Goal: Task Accomplishment & Management: Manage account settings

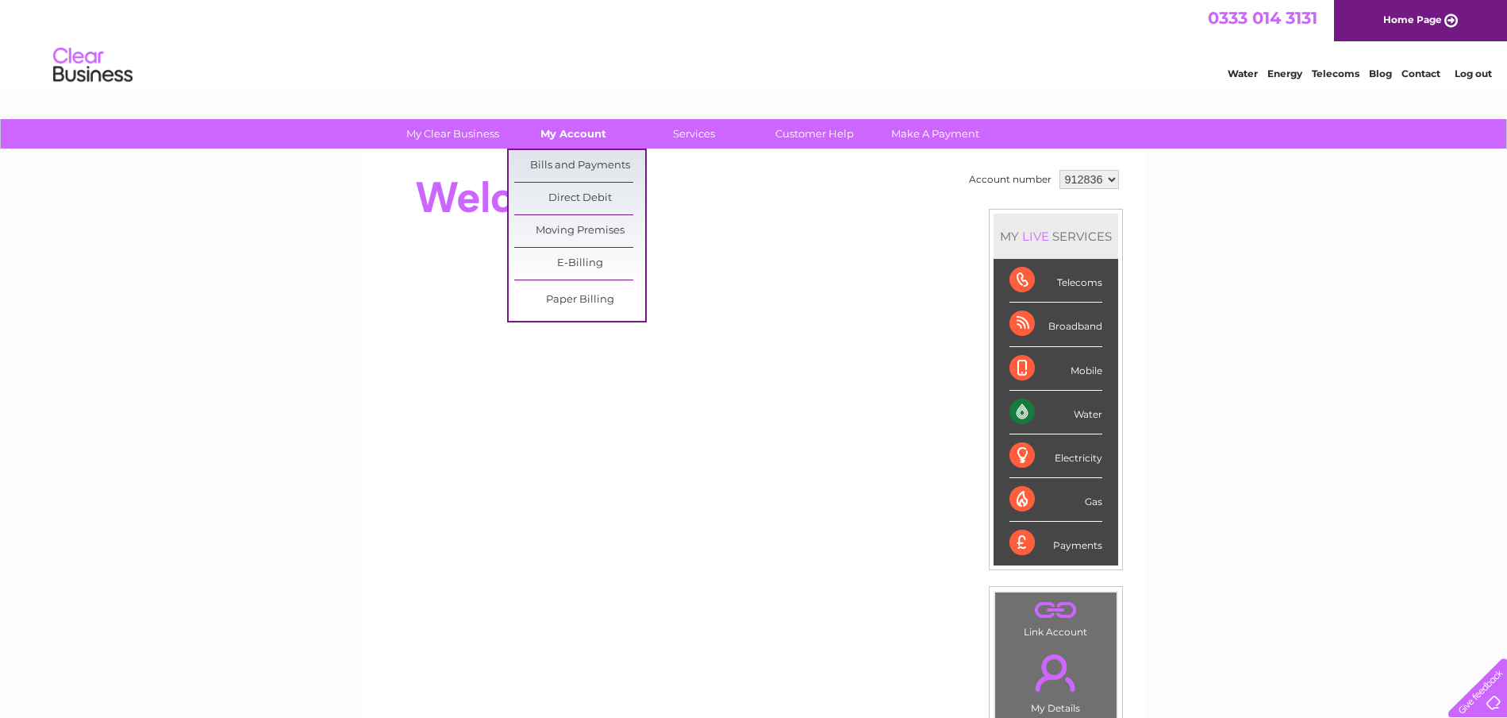
click at [572, 133] on link "My Account" at bounding box center [573, 133] width 131 height 29
click at [568, 161] on link "Bills and Payments" at bounding box center [579, 166] width 131 height 32
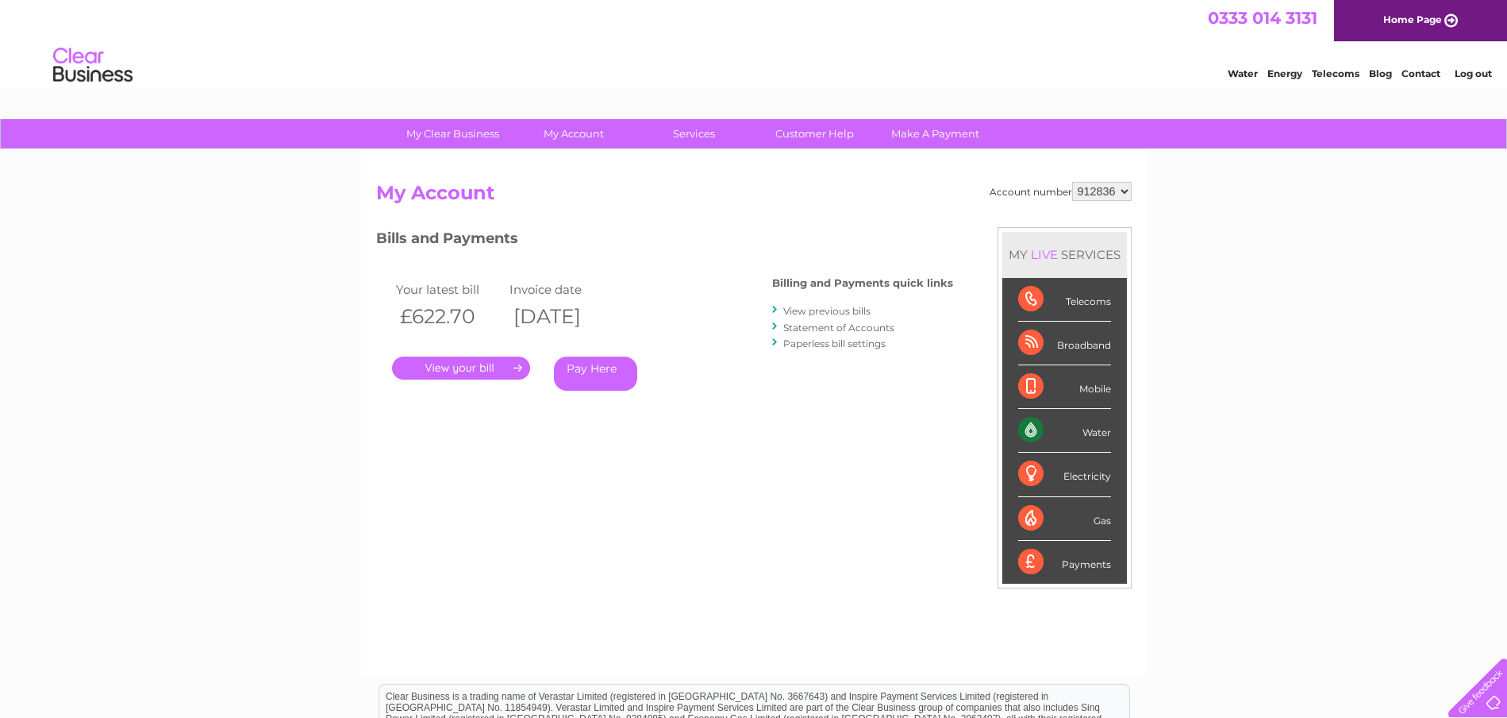
click at [441, 369] on link "." at bounding box center [461, 367] width 138 height 23
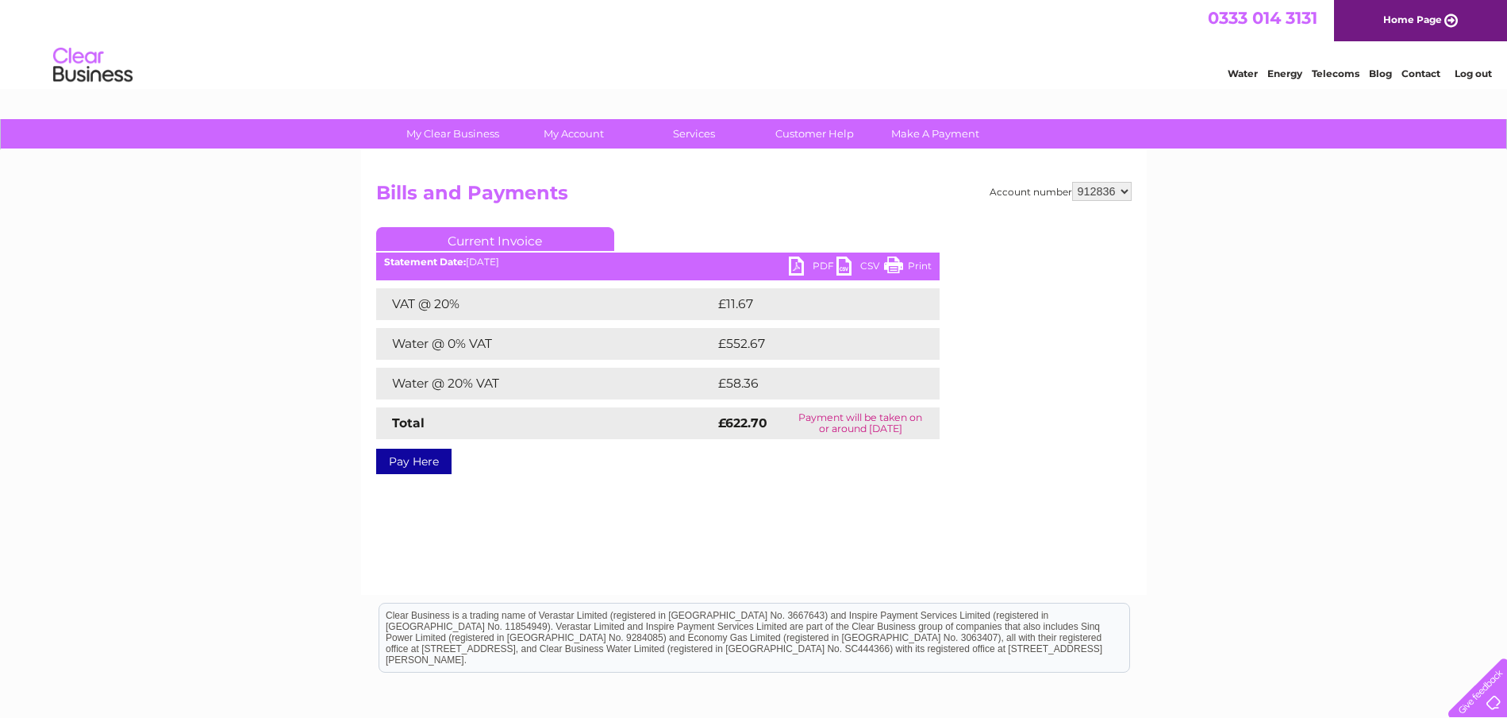
click at [802, 262] on link "PDF" at bounding box center [813, 267] width 48 height 23
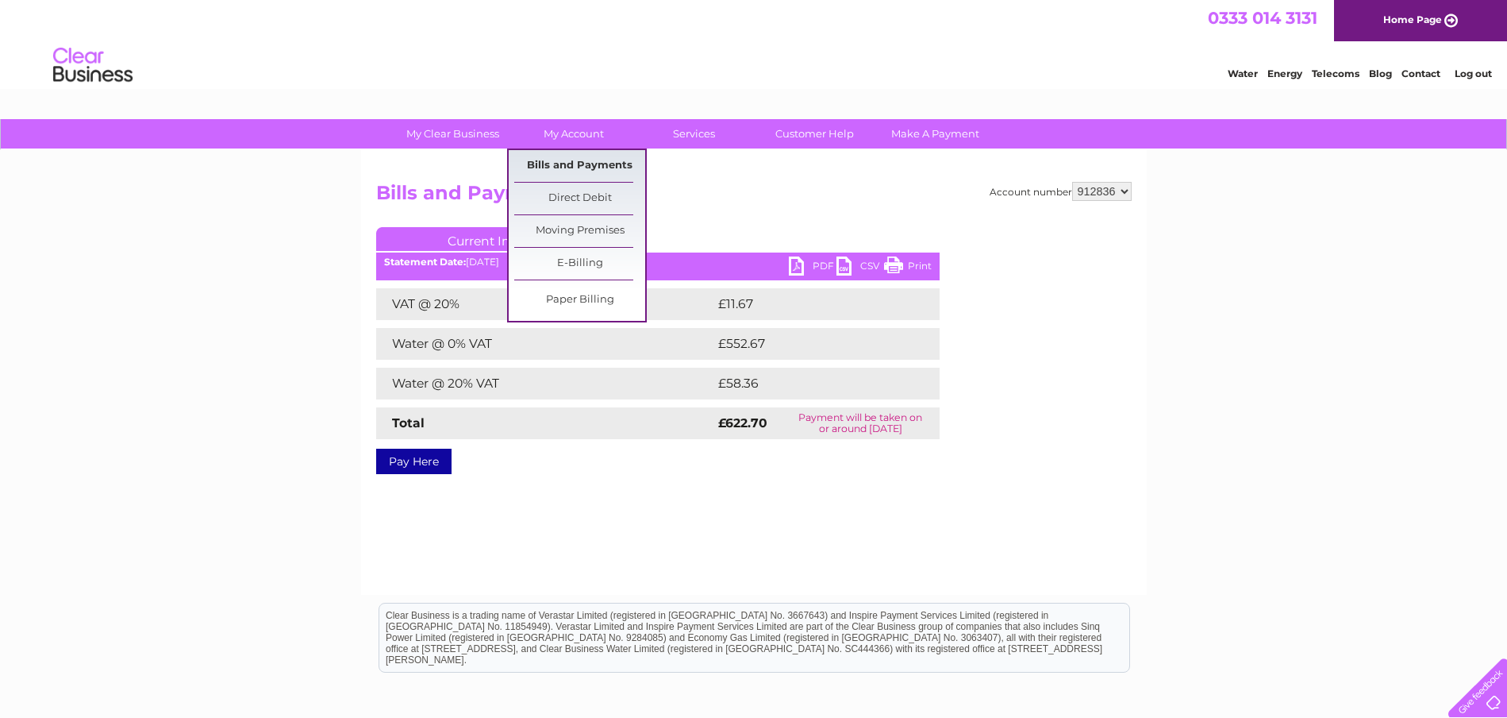
click at [577, 167] on link "Bills and Payments" at bounding box center [579, 166] width 131 height 32
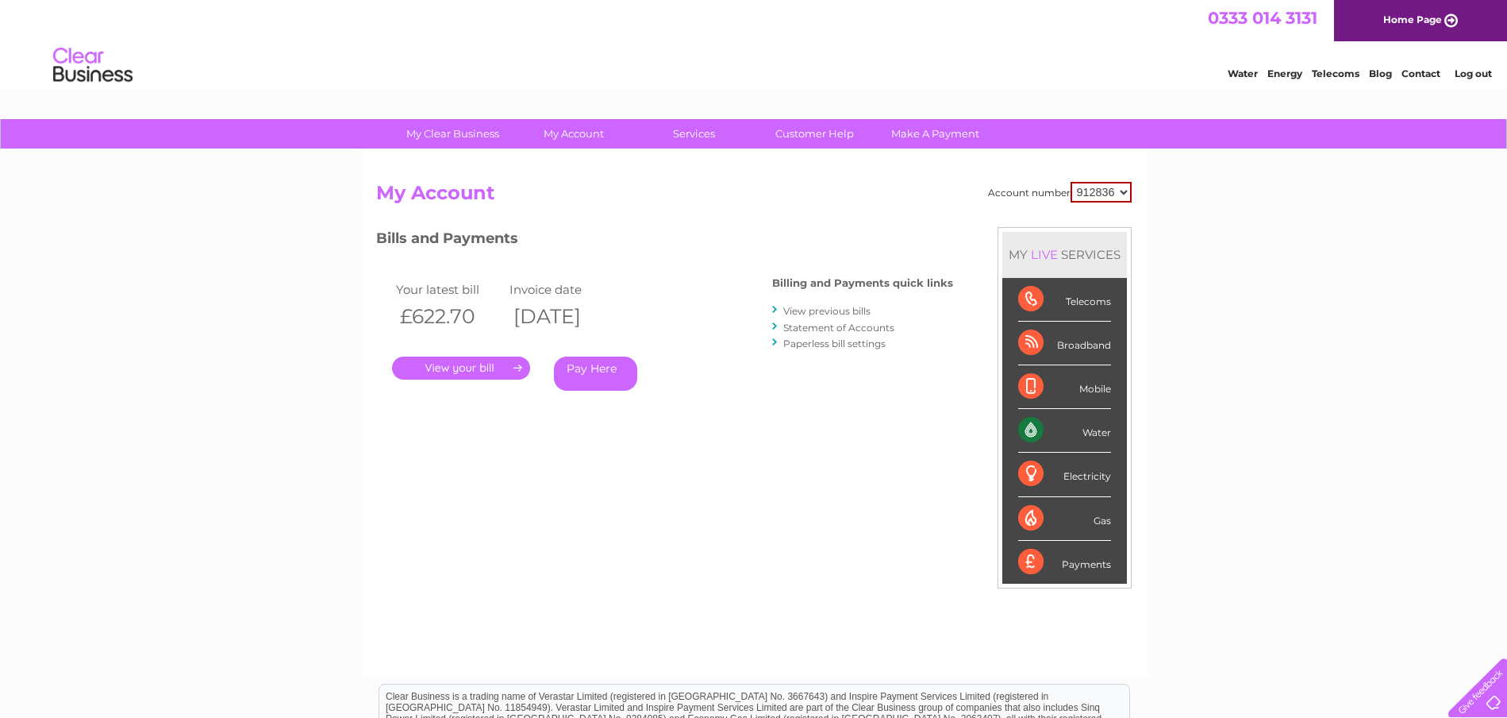
click at [826, 310] on link "View previous bills" at bounding box center [826, 311] width 87 height 12
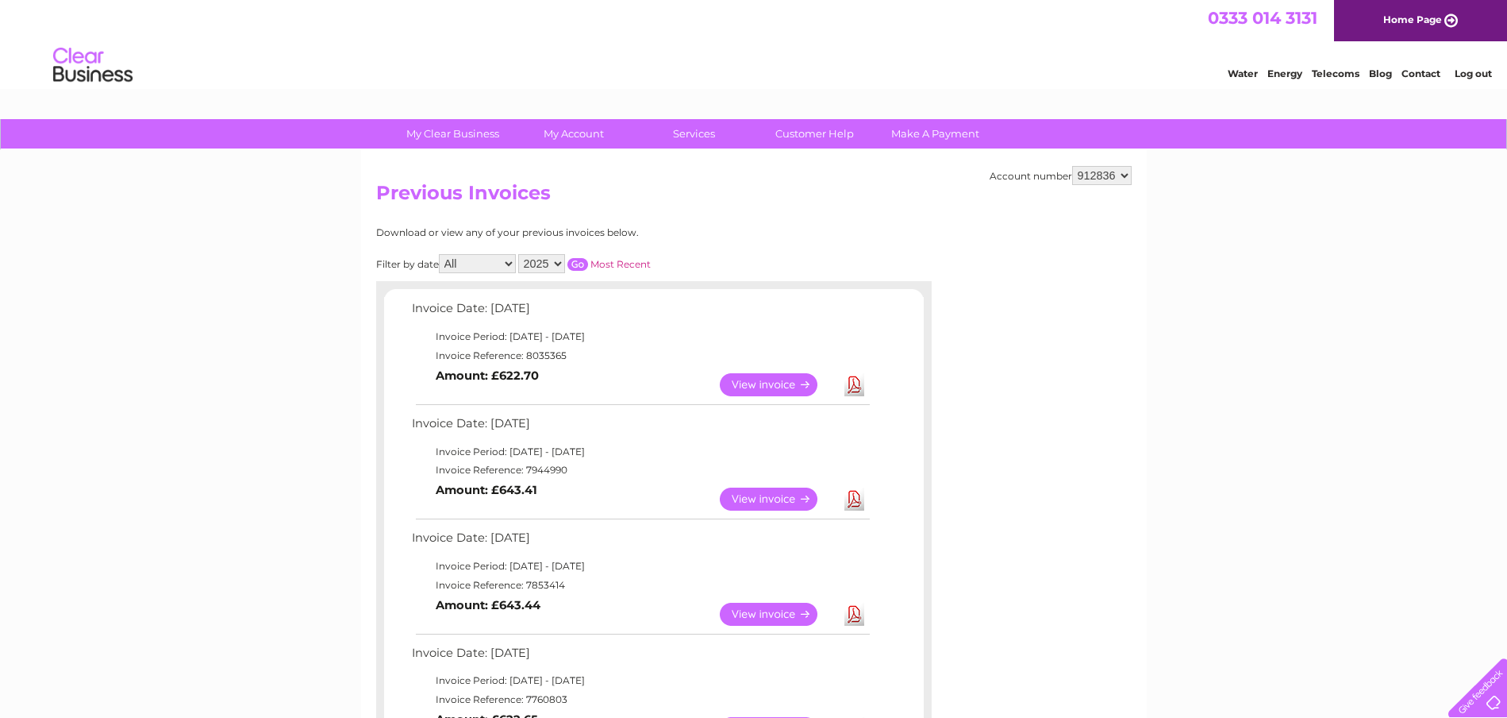
click at [758, 495] on link "View" at bounding box center [778, 498] width 117 height 23
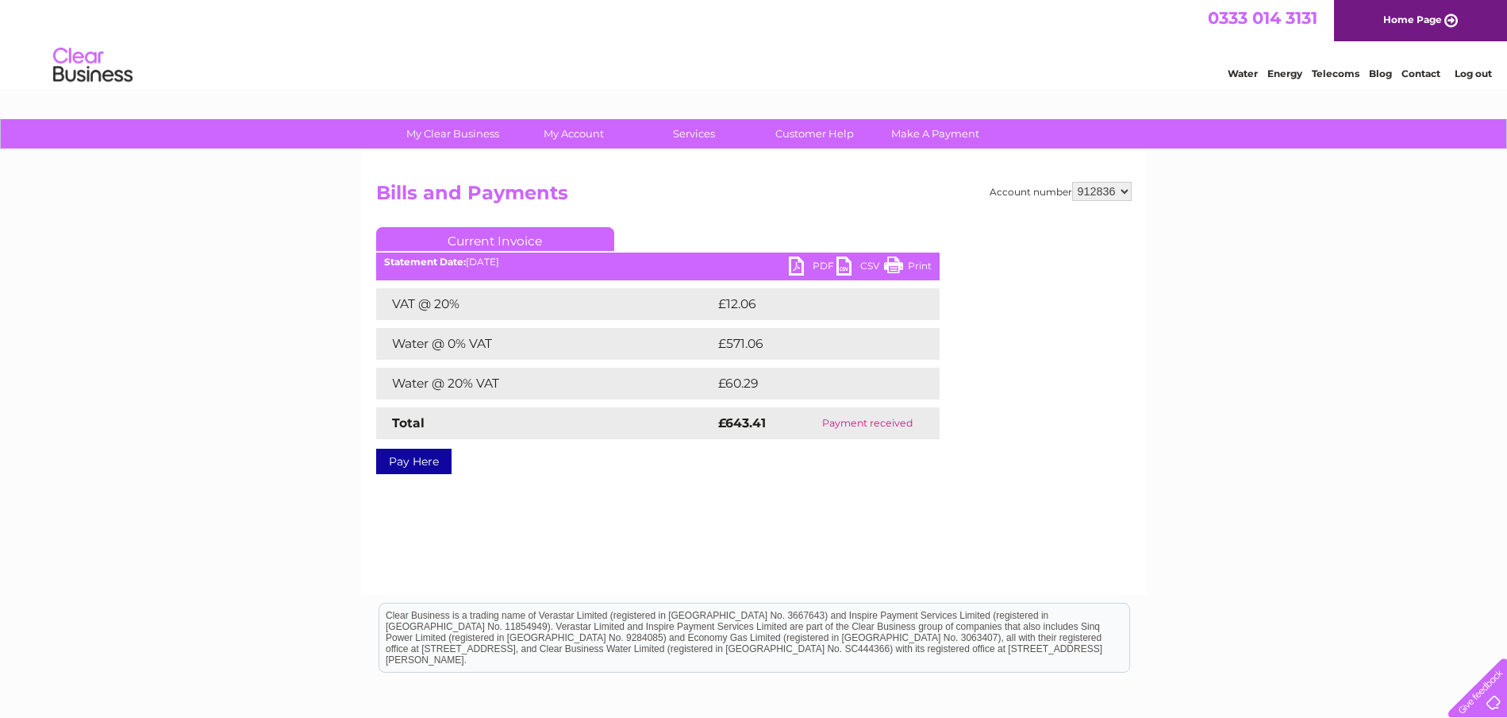
click at [795, 263] on link "PDF" at bounding box center [813, 267] width 48 height 23
